Goal: Task Accomplishment & Management: Complete application form

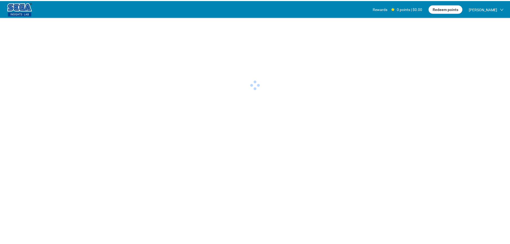
scroll to position [0, 0]
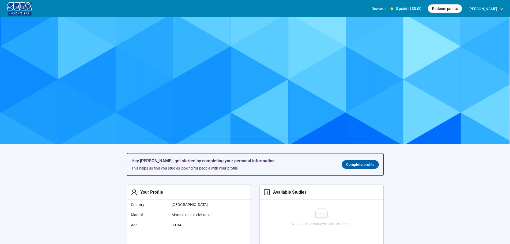
click at [106, 183] on section "Hey [PERSON_NAME], get started by completing your personal information This hel…" at bounding box center [255, 205] width 510 height 376
click at [351, 167] on span "Complete profile" at bounding box center [360, 164] width 28 height 6
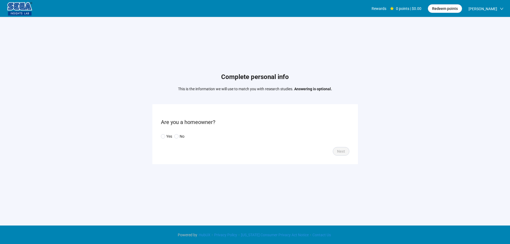
drag, startPoint x: 125, startPoint y: 160, endPoint x: 155, endPoint y: 154, distance: 31.0
click at [125, 160] on div "Complete personal info This is the information we will use to match you with re…" at bounding box center [255, 119] width 510 height 205
click at [169, 136] on p "Yes" at bounding box center [169, 136] width 6 height 6
click at [340, 153] on span "Next" at bounding box center [341, 151] width 8 height 6
click at [189, 137] on input "search" at bounding box center [255, 136] width 182 height 8
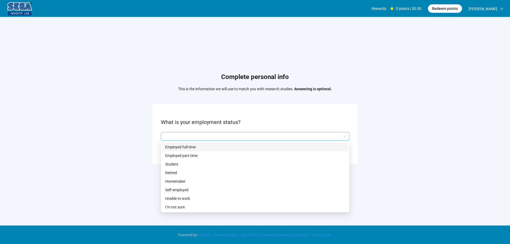
click at [188, 146] on p "Employed full-time" at bounding box center [255, 147] width 180 height 6
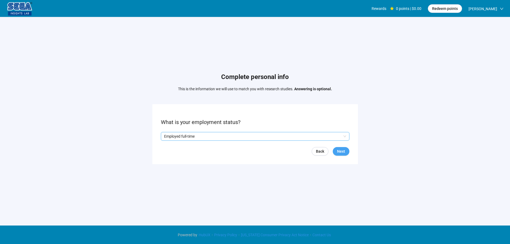
click at [346, 148] on button "Next" at bounding box center [341, 151] width 17 height 9
click at [196, 137] on input "search" at bounding box center [255, 136] width 182 height 8
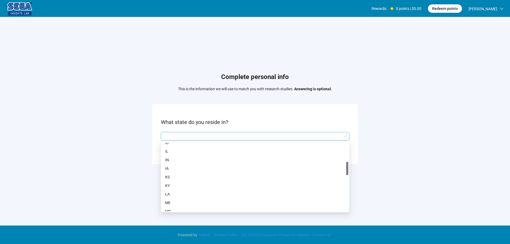
scroll to position [161, 0]
click at [170, 164] on p "MA" at bounding box center [255, 166] width 180 height 6
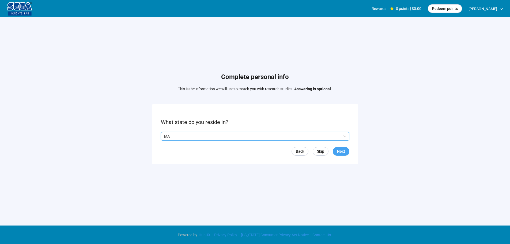
click at [342, 149] on span "Next" at bounding box center [341, 151] width 8 height 6
click at [197, 138] on input "search" at bounding box center [255, 136] width 182 height 8
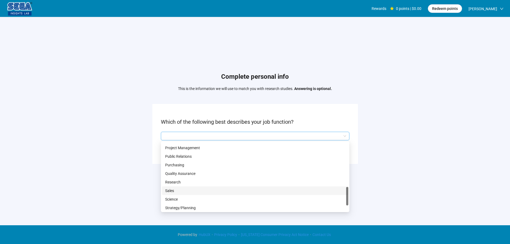
scroll to position [168, 0]
click at [189, 176] on p "Manufacturing" at bounding box center [255, 176] width 180 height 6
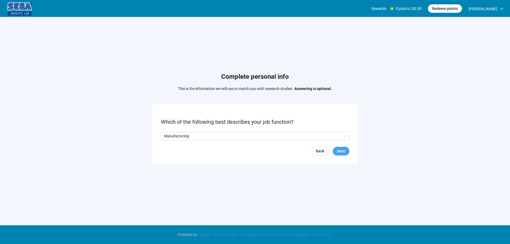
click at [340, 149] on span "Next" at bounding box center [341, 151] width 8 height 6
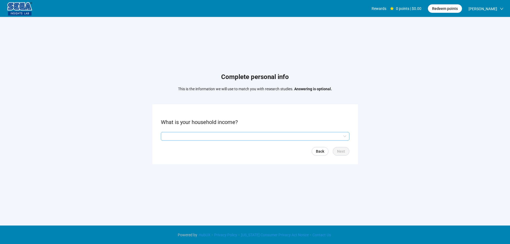
click at [189, 136] on input "search" at bounding box center [255, 136] width 182 height 8
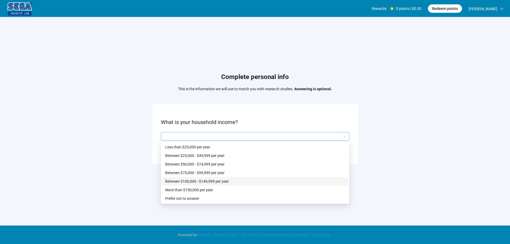
click at [213, 179] on p "Between $100,000 - $149,999 per year" at bounding box center [255, 181] width 180 height 6
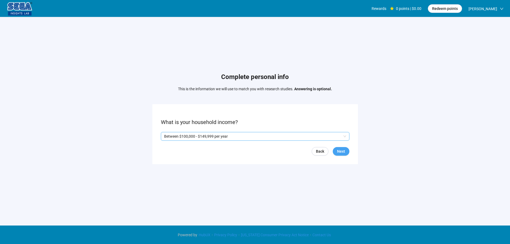
click at [345, 149] on button "Next" at bounding box center [341, 151] width 17 height 9
click at [168, 134] on p "Yes" at bounding box center [169, 136] width 6 height 6
click at [344, 153] on span "Next" at bounding box center [341, 151] width 8 height 6
click at [192, 131] on form "What is your living situation? Back Next" at bounding box center [255, 134] width 206 height 60
click at [192, 137] on input "search" at bounding box center [255, 136] width 182 height 8
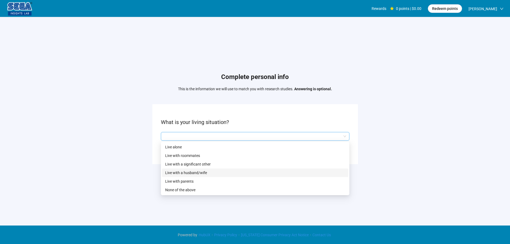
click at [204, 171] on p "Live with a husband/wife" at bounding box center [255, 173] width 180 height 6
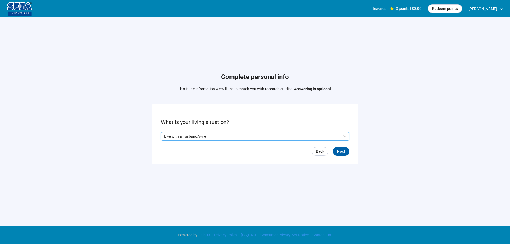
click at [336, 156] on form "What is your living situation? Q2hhcmFjdGVyaXN0aWNBbnN3ZXJOb2RlOjAxZWI0MjI5LTE4…" at bounding box center [255, 134] width 206 height 60
click at [339, 152] on span "Next" at bounding box center [341, 151] width 8 height 6
click at [185, 142] on form "What is your highest form of education? Back Next" at bounding box center [255, 134] width 206 height 60
click at [195, 136] on input "search" at bounding box center [255, 136] width 182 height 8
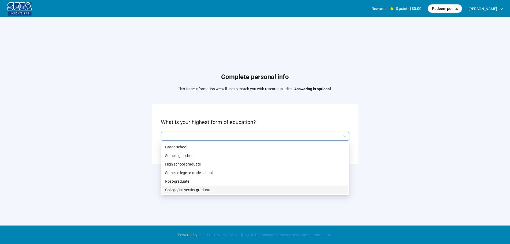
click at [191, 189] on p "College/University graduate" at bounding box center [255, 190] width 180 height 6
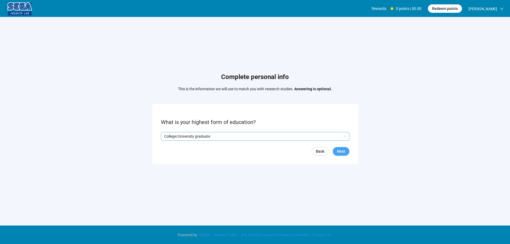
click at [340, 151] on span "Next" at bounding box center [341, 151] width 8 height 6
click at [215, 138] on input "search" at bounding box center [255, 136] width 182 height 8
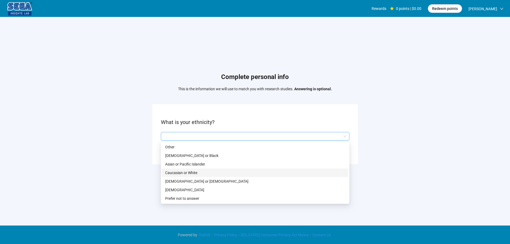
click at [185, 170] on p "Caucasian or White" at bounding box center [255, 173] width 180 height 6
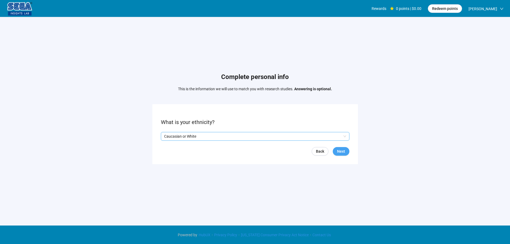
click at [337, 151] on span "Next" at bounding box center [341, 151] width 8 height 6
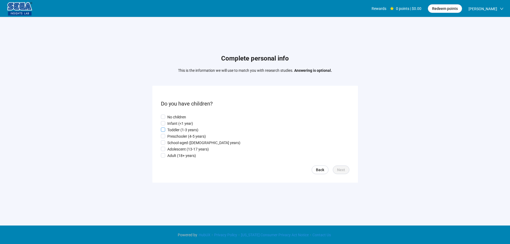
click at [182, 130] on p "Toddler (1-3 years)" at bounding box center [182, 130] width 31 height 6
click at [349, 171] on form "Do you have children? No children Infant (<1 year) Toddler (1-3 years) Preschoo…" at bounding box center [255, 134] width 206 height 97
click at [345, 170] on span "Next" at bounding box center [341, 170] width 8 height 6
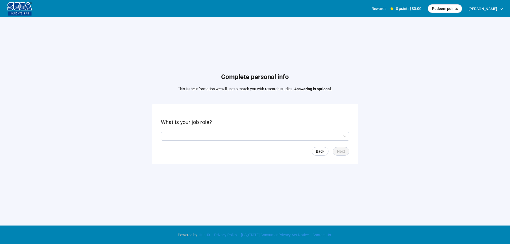
click at [195, 133] on input "search" at bounding box center [255, 136] width 182 height 8
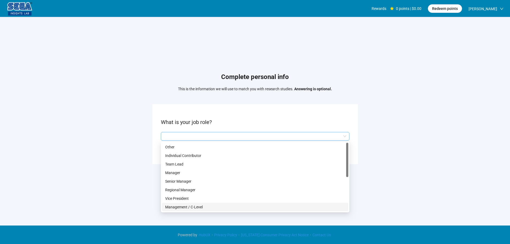
click at [196, 206] on p "Management / C-Level" at bounding box center [255, 207] width 180 height 6
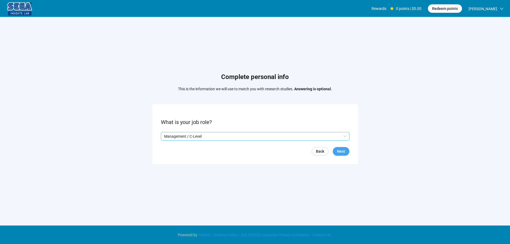
click at [341, 153] on span "Next" at bounding box center [341, 151] width 8 height 6
click at [182, 135] on input "search" at bounding box center [255, 136] width 182 height 8
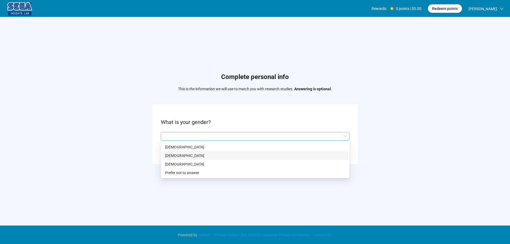
click at [180, 153] on p "[DEMOGRAPHIC_DATA]" at bounding box center [255, 156] width 180 height 6
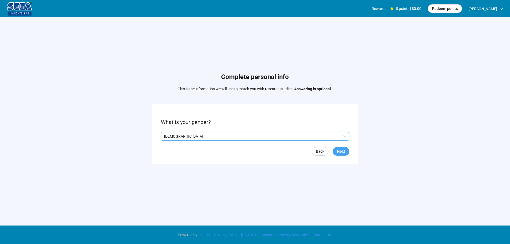
click at [343, 151] on span "Next" at bounding box center [341, 151] width 8 height 6
click at [173, 136] on input at bounding box center [173, 136] width 24 height 8
type input "**"
click at [345, 151] on button "Next" at bounding box center [341, 151] width 17 height 9
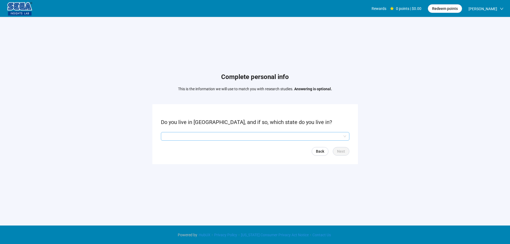
click at [180, 138] on input "search" at bounding box center [255, 136] width 182 height 8
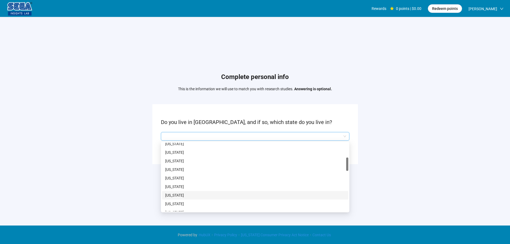
scroll to position [134, 0]
click at [192, 192] on p "[US_STATE]" at bounding box center [255, 193] width 180 height 6
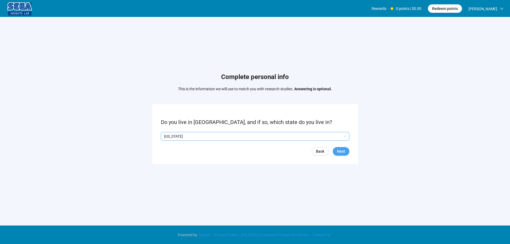
click at [342, 154] on span "Next" at bounding box center [341, 151] width 8 height 6
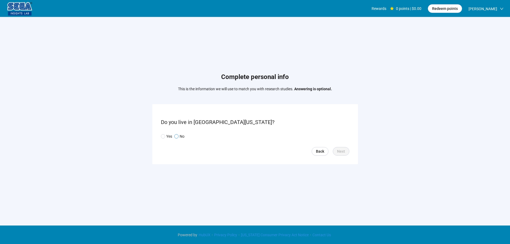
click at [183, 138] on p "No" at bounding box center [182, 136] width 5 height 6
click at [342, 150] on span "Next" at bounding box center [341, 151] width 8 height 6
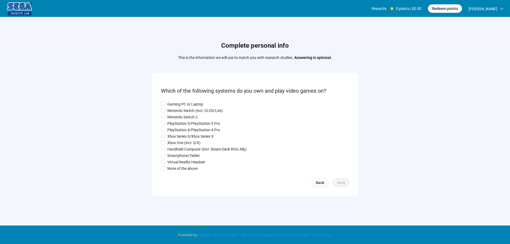
click at [185, 133] on div "Gaming PC or Laptop Nintendo Switch (incl. OLED/Lite) Nintendo Switch 2 PlaySta…" at bounding box center [255, 136] width 188 height 70
click at [173, 117] on p "Nintendo Switch 2" at bounding box center [182, 117] width 30 height 6
drag, startPoint x: 174, startPoint y: 112, endPoint x: 176, endPoint y: 107, distance: 5.1
click at [174, 111] on p "Nintendo Switch (incl. OLED/Lite)" at bounding box center [194, 111] width 55 height 6
click at [177, 103] on p "Gaming PC or Laptop" at bounding box center [185, 104] width 36 height 6
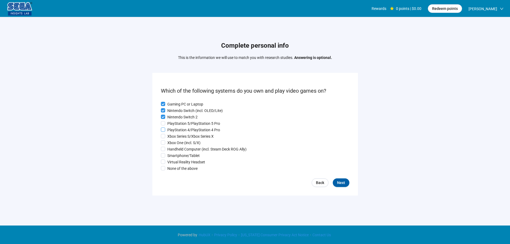
click at [177, 127] on p "PlayStation 4/PlayStation 4 Pro" at bounding box center [193, 130] width 53 height 6
click at [181, 140] on p "Xbox One (incl. S/X)" at bounding box center [183, 143] width 33 height 6
drag, startPoint x: 179, startPoint y: 150, endPoint x: 178, endPoint y: 157, distance: 7.0
click at [179, 150] on p "Handheld Computer (incl. Steam Deck ROG Ally)" at bounding box center [206, 149] width 79 height 6
click at [178, 157] on p "Smartphone/Tablet" at bounding box center [183, 156] width 32 height 6
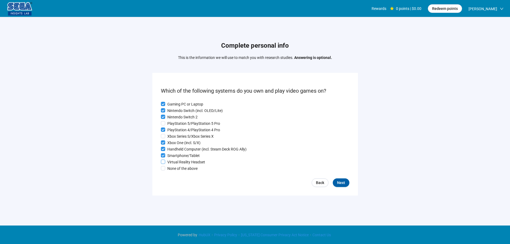
click at [178, 163] on p "Virtual Reality Headset" at bounding box center [186, 162] width 38 height 6
click at [343, 181] on span "Next" at bounding box center [341, 183] width 8 height 6
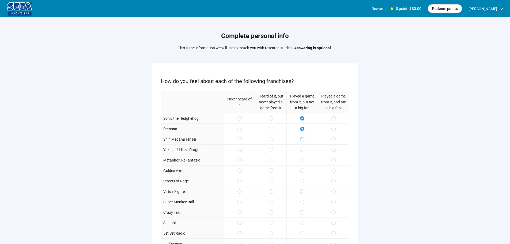
click at [304, 140] on span at bounding box center [302, 139] width 4 height 4
click at [331, 151] on div at bounding box center [333, 149] width 31 height 10
click at [332, 172] on span at bounding box center [333, 170] width 4 height 4
click at [300, 206] on div at bounding box center [301, 201] width 31 height 10
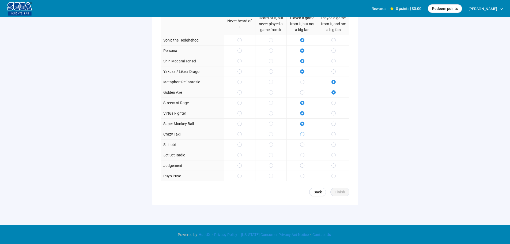
click at [301, 132] on span at bounding box center [302, 134] width 4 height 4
click at [334, 175] on span at bounding box center [333, 176] width 4 height 4
click at [332, 176] on span at bounding box center [333, 176] width 4 height 4
click at [340, 194] on span "Finish" at bounding box center [340, 192] width 10 height 6
